Goal: Information Seeking & Learning: Find contact information

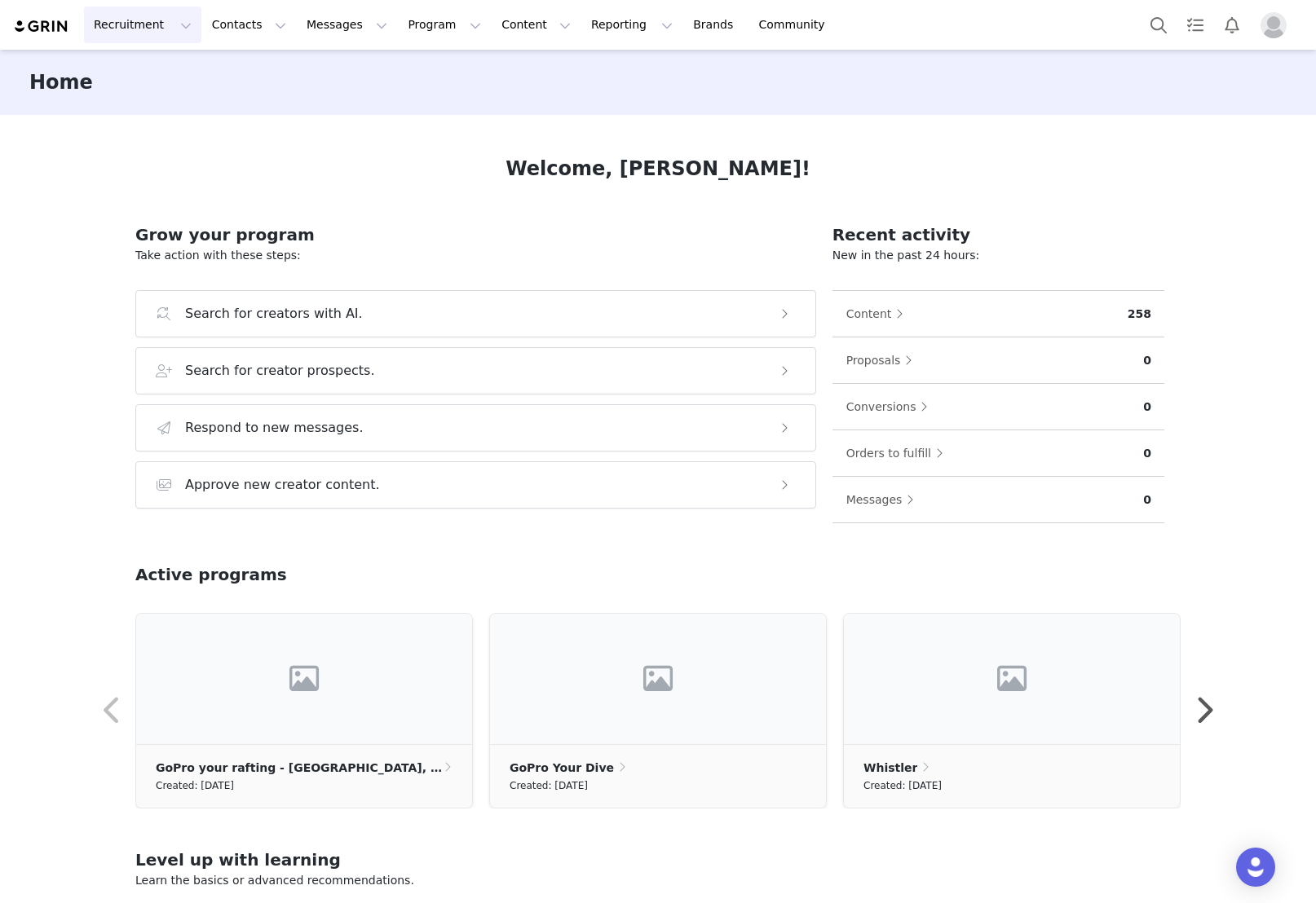
click at [159, 26] on button "Recruitment Recruitment" at bounding box center [142, 25] width 117 height 36
click at [146, 76] on p "Creator Search" at bounding box center [140, 72] width 86 height 17
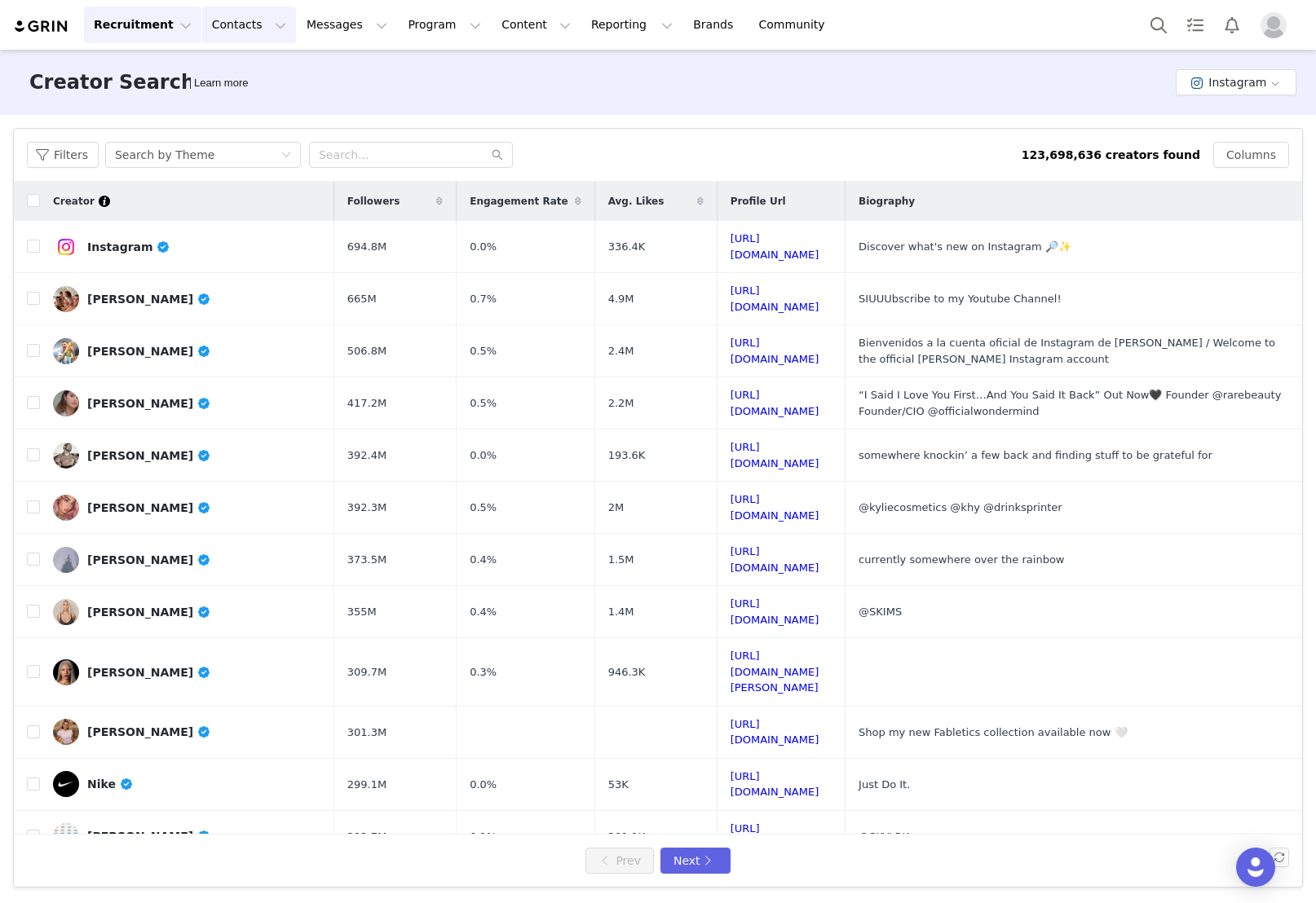
click at [237, 24] on button "Contacts Contacts" at bounding box center [249, 25] width 94 height 36
click at [238, 104] on p "Prospects" at bounding box center [230, 102] width 55 height 17
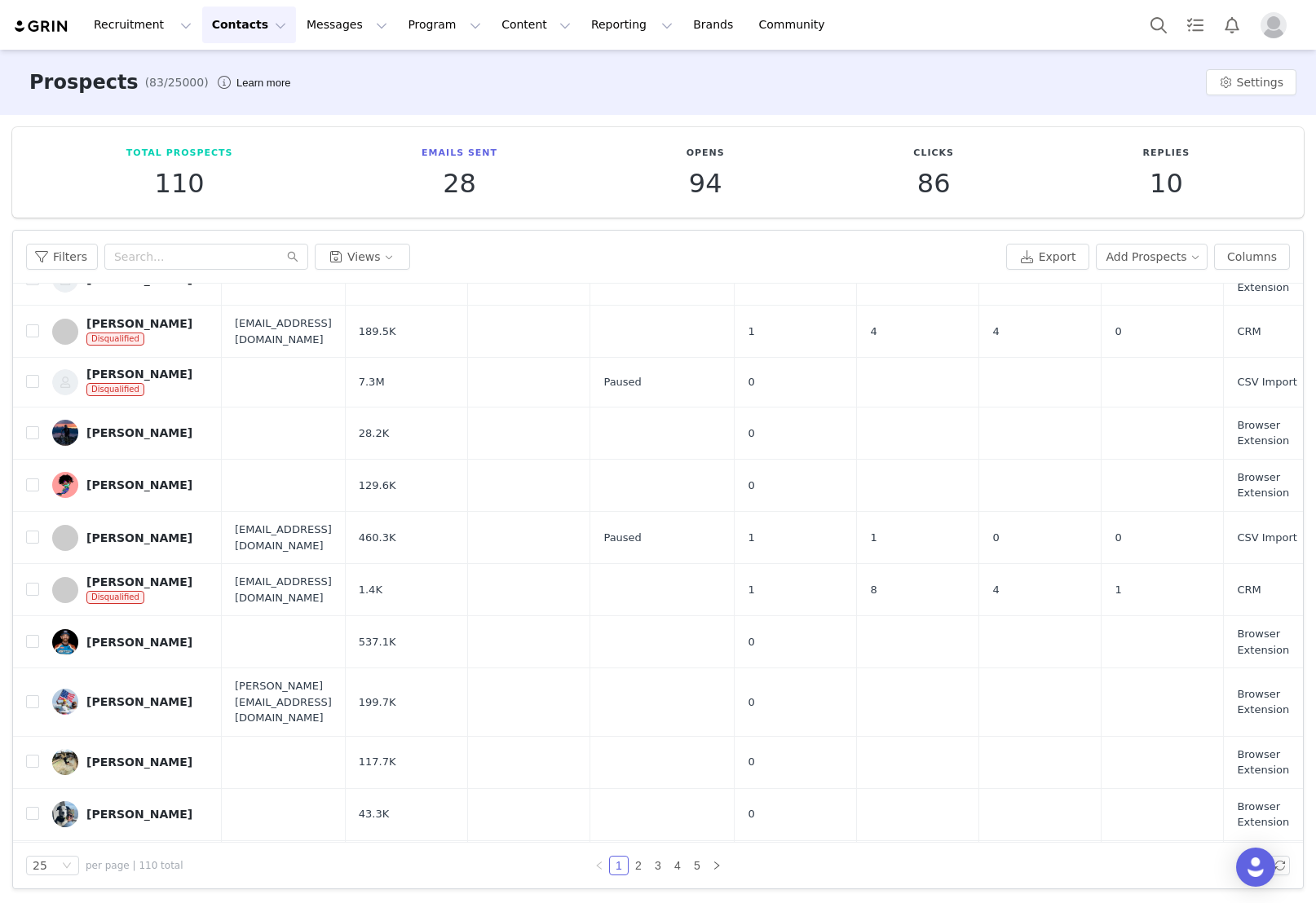
scroll to position [665, 0]
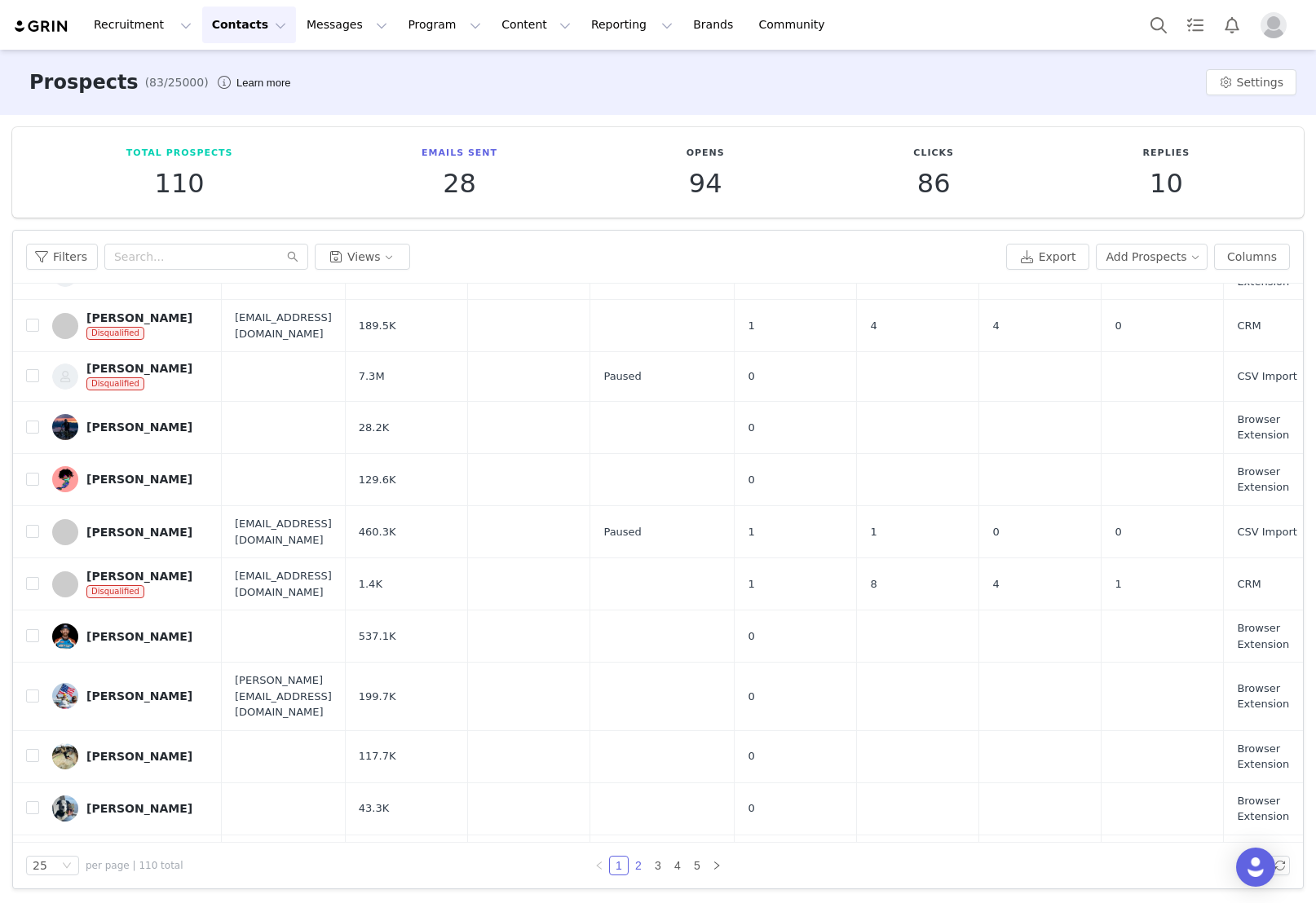
click at [639, 864] on link "2" at bounding box center [638, 866] width 18 height 18
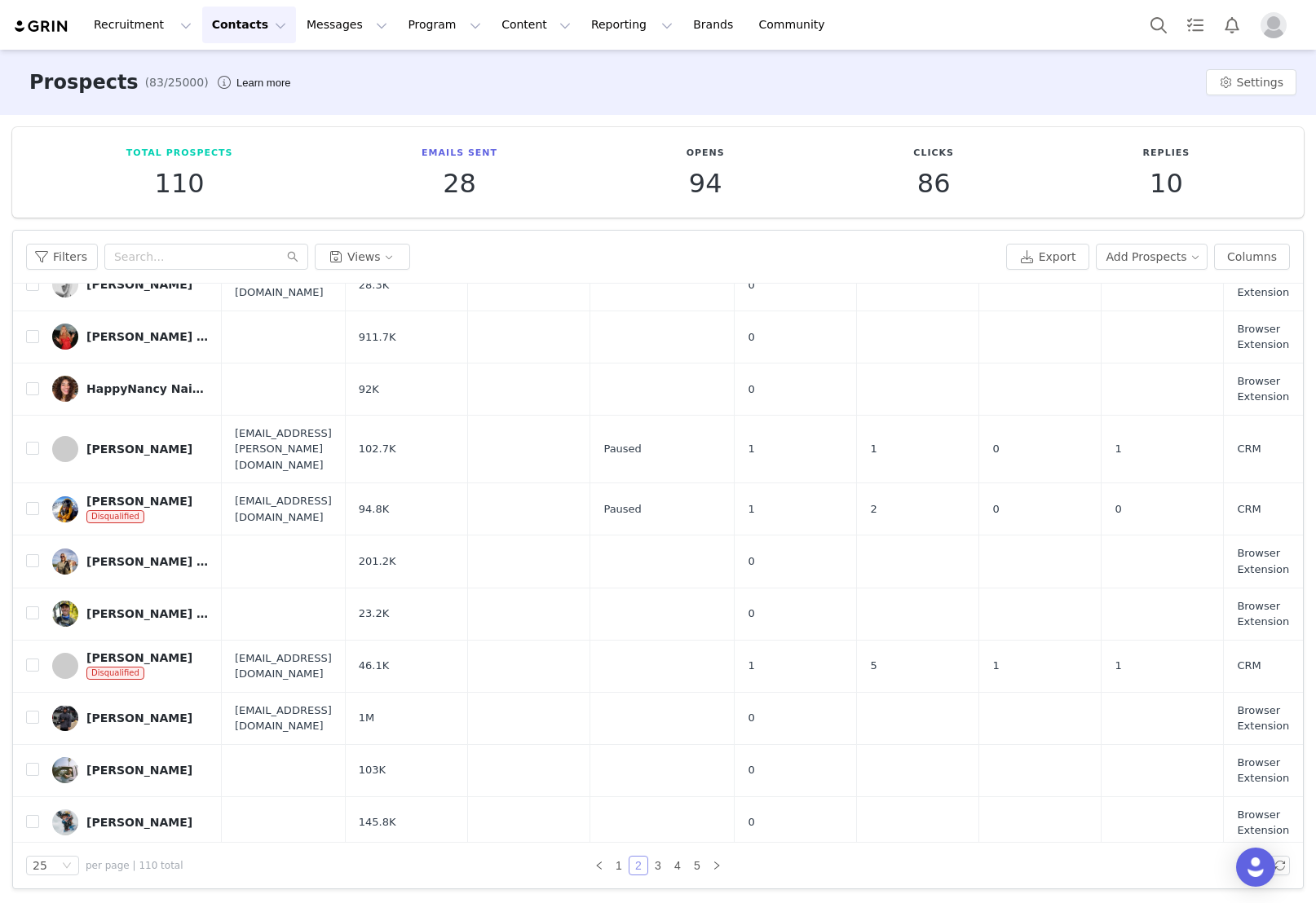
scroll to position [647, 0]
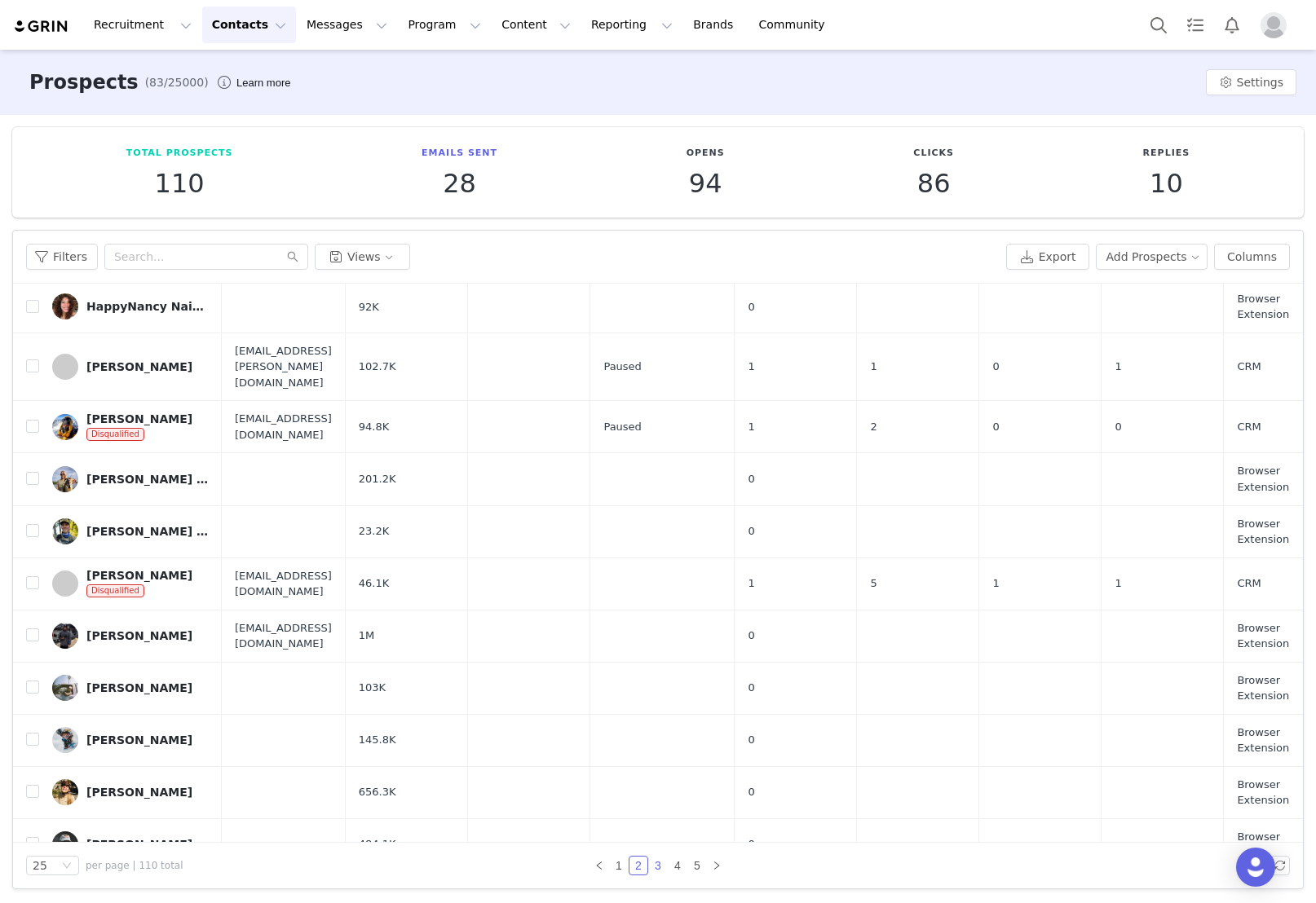
click at [658, 870] on link "3" at bounding box center [658, 866] width 18 height 18
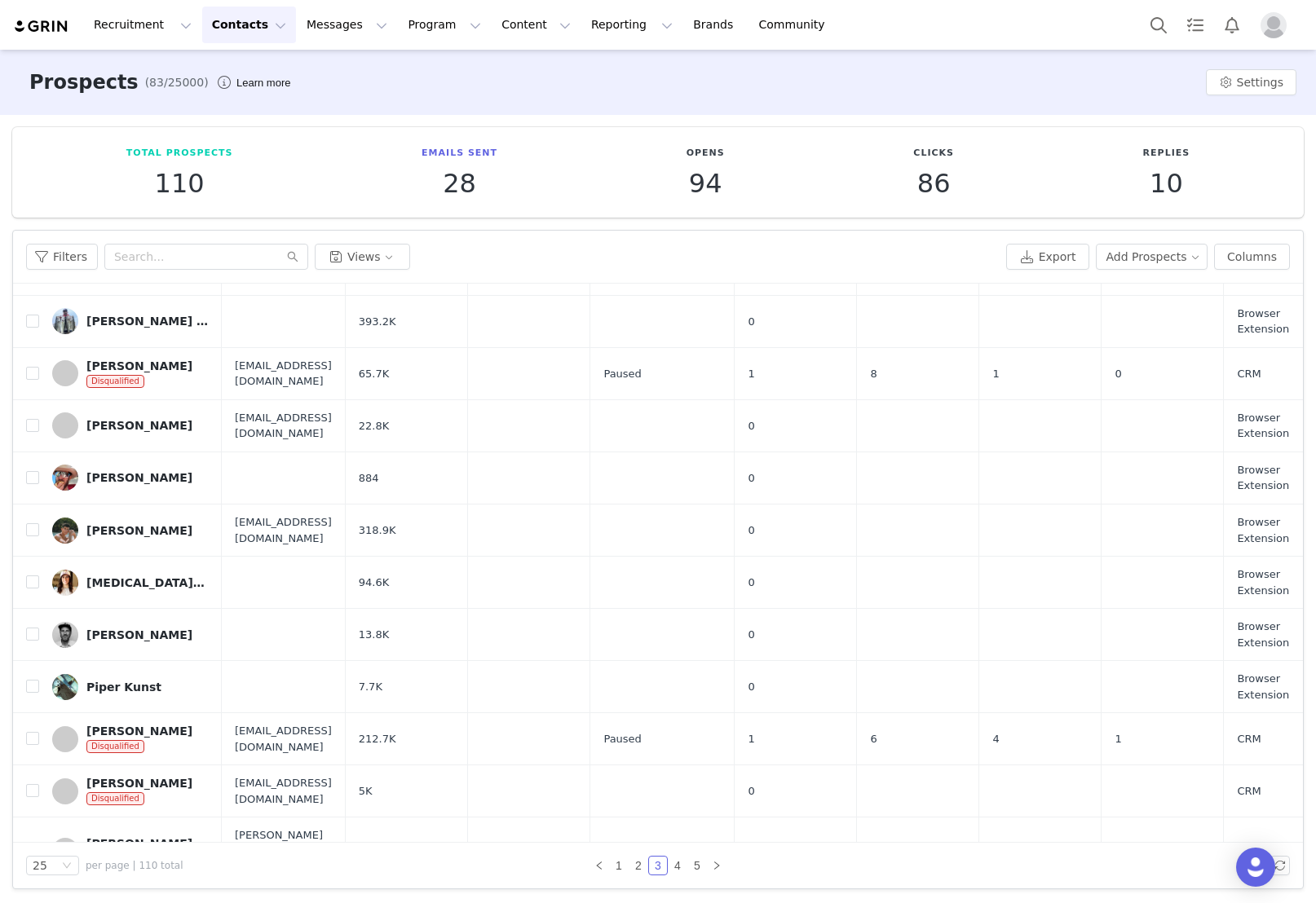
scroll to position [0, 0]
click at [677, 866] on link "4" at bounding box center [677, 866] width 18 height 18
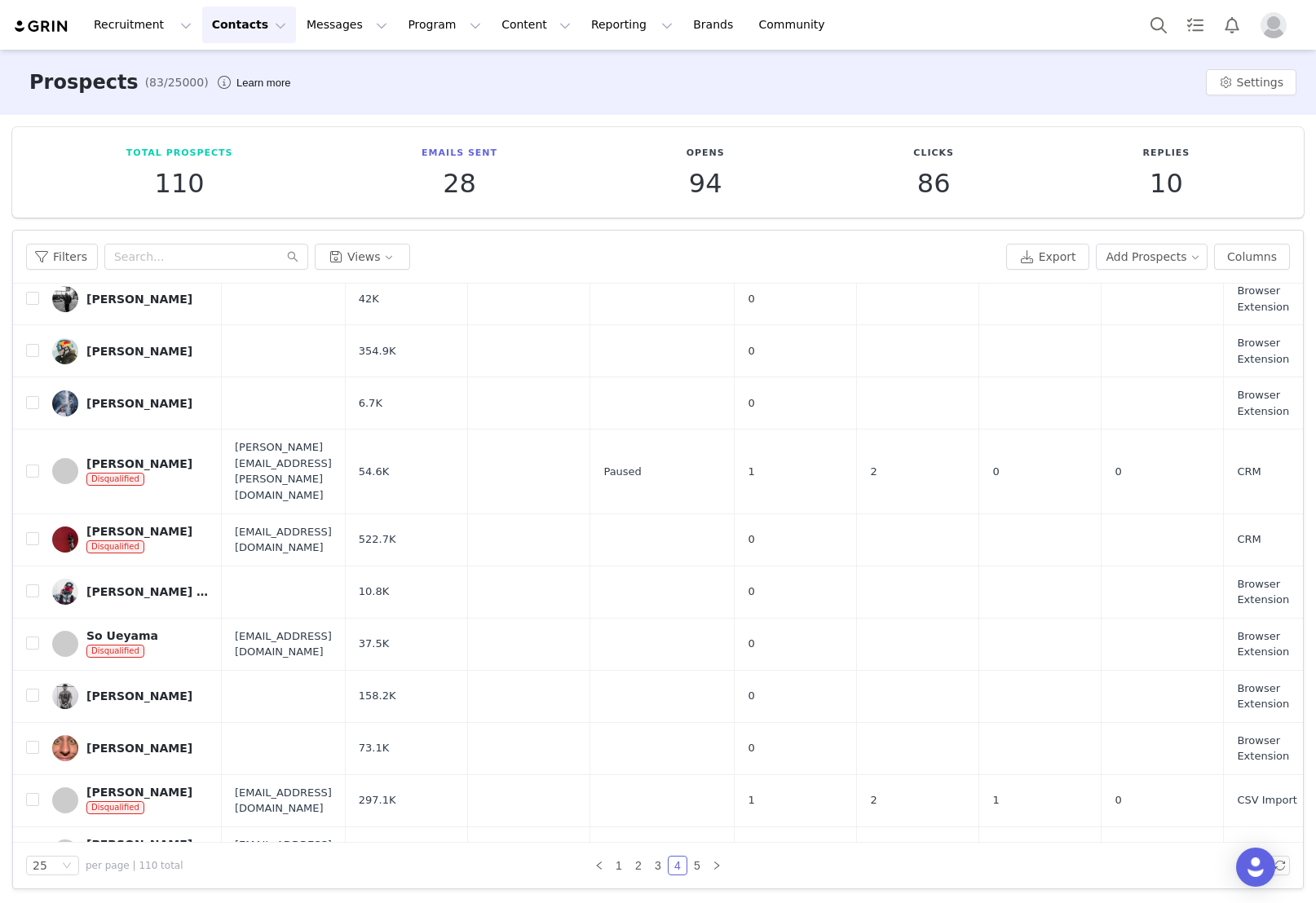
scroll to position [672, 0]
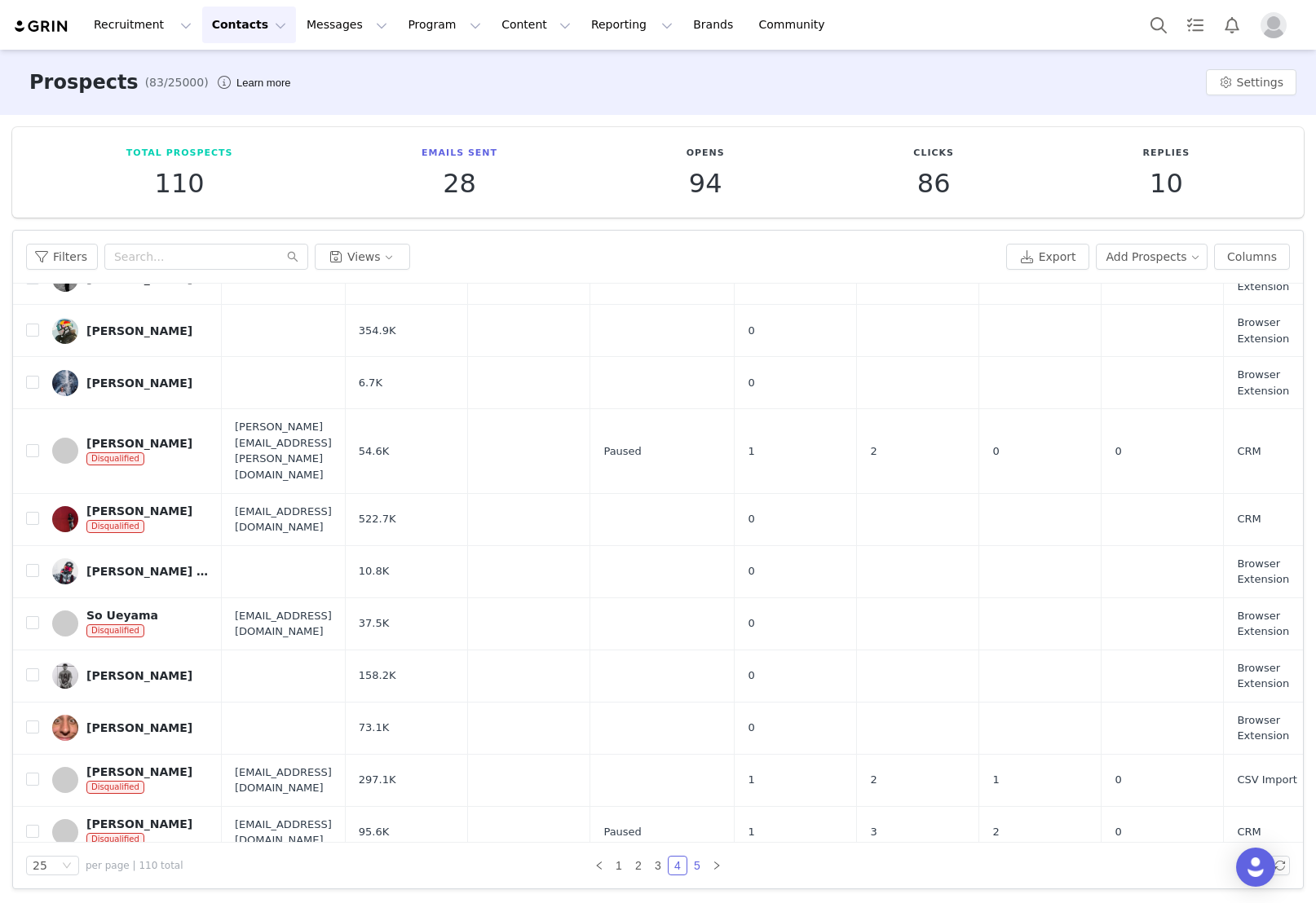
click at [692, 864] on link "5" at bounding box center [697, 866] width 18 height 18
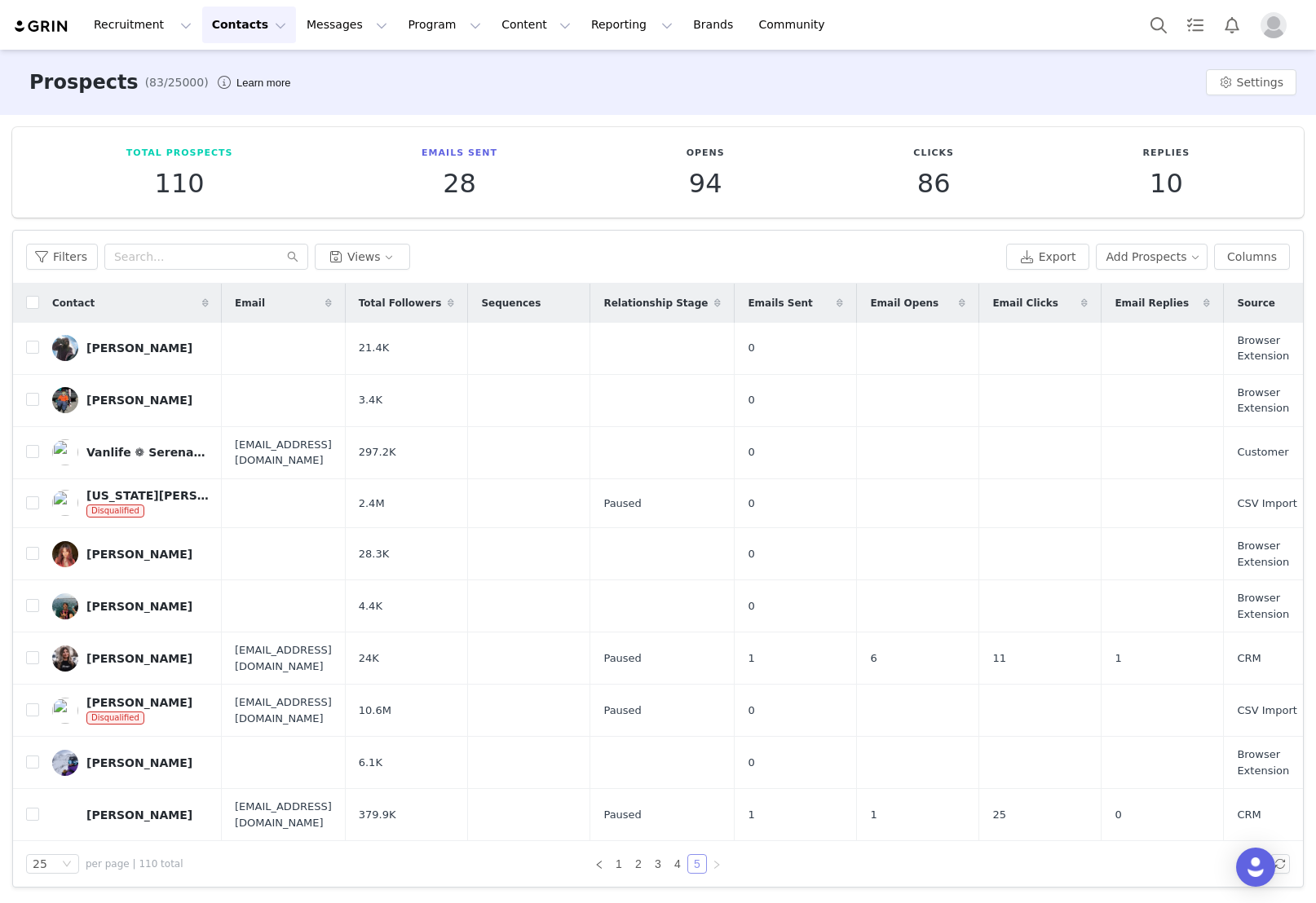
scroll to position [0, 0]
click at [131, 548] on div "[PERSON_NAME]" at bounding box center [139, 554] width 106 height 13
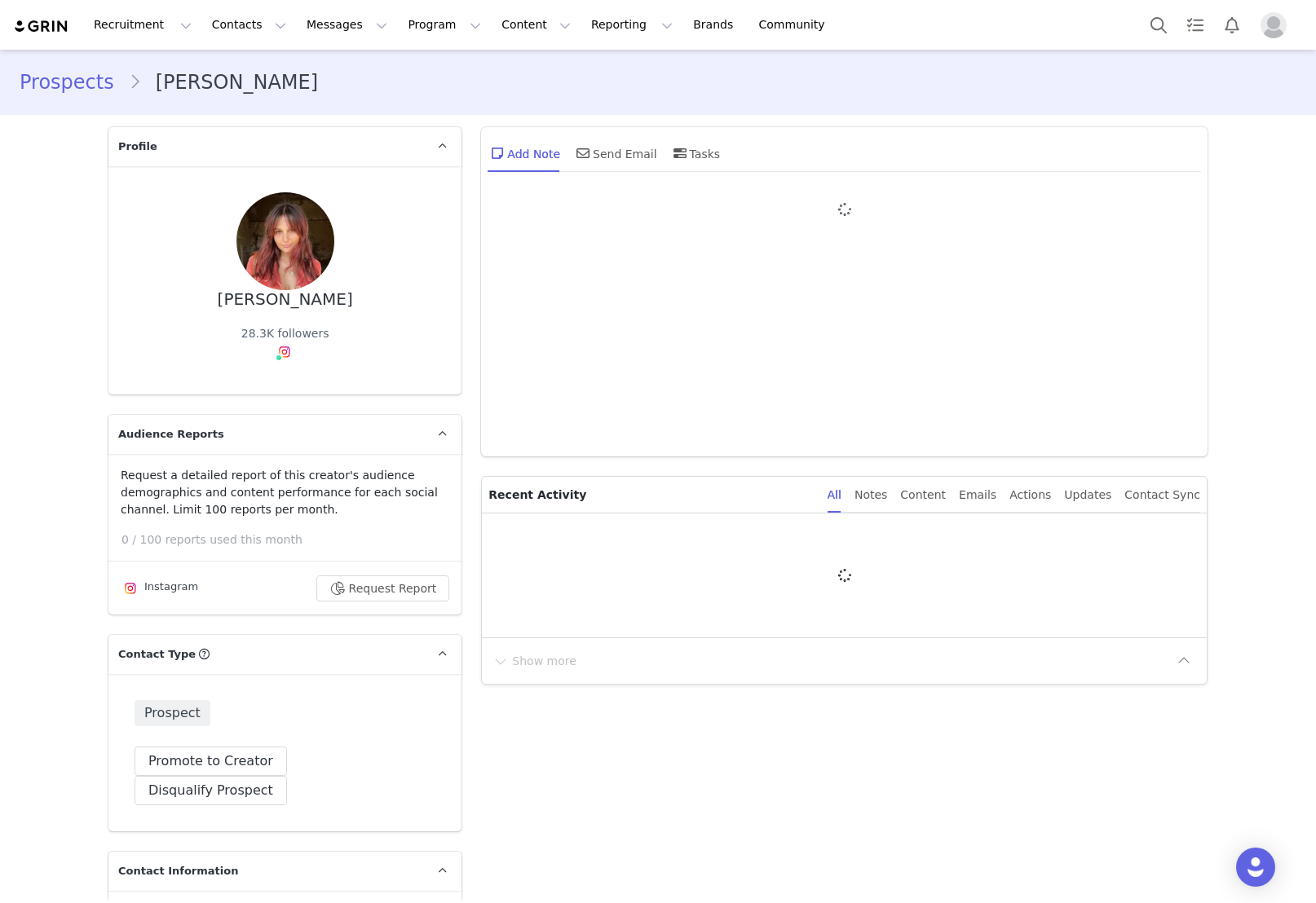
type input "+1 ([GEOGRAPHIC_DATA])"
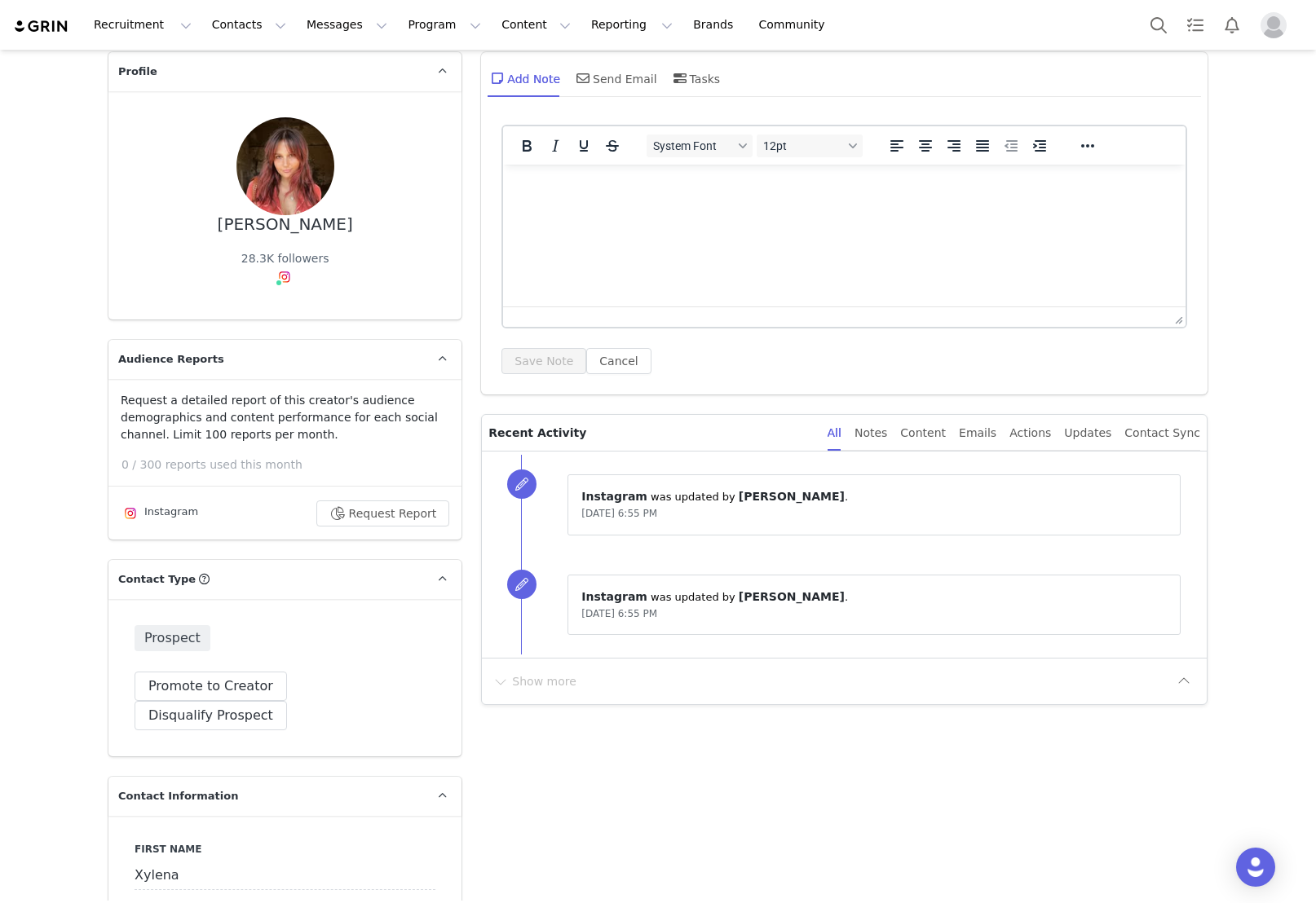
scroll to position [90, 0]
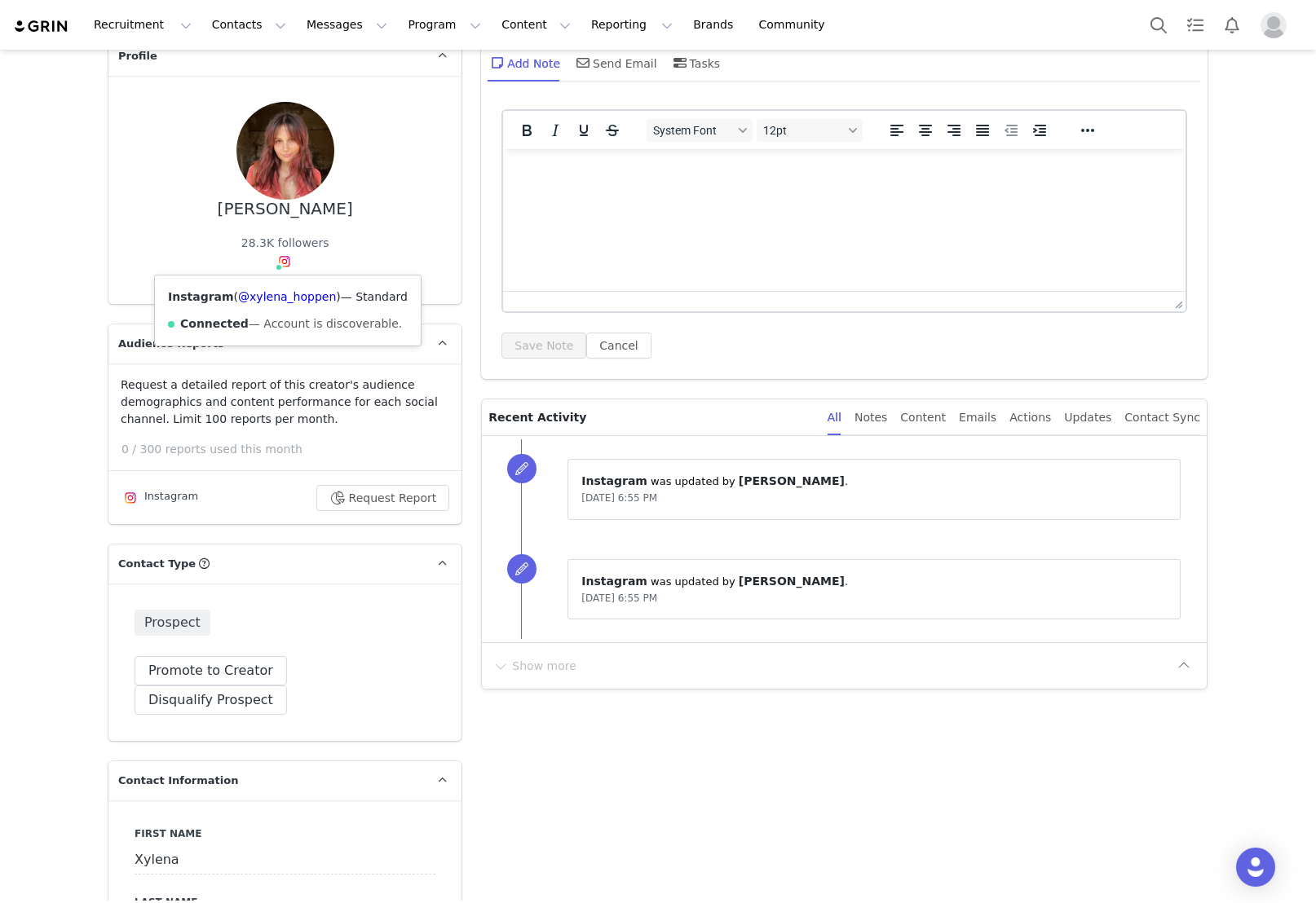
click at [282, 260] on img at bounding box center [284, 261] width 13 height 13
click at [266, 299] on link "@xylena_hoppen" at bounding box center [287, 296] width 98 height 13
